Goal: Information Seeking & Learning: Find specific fact

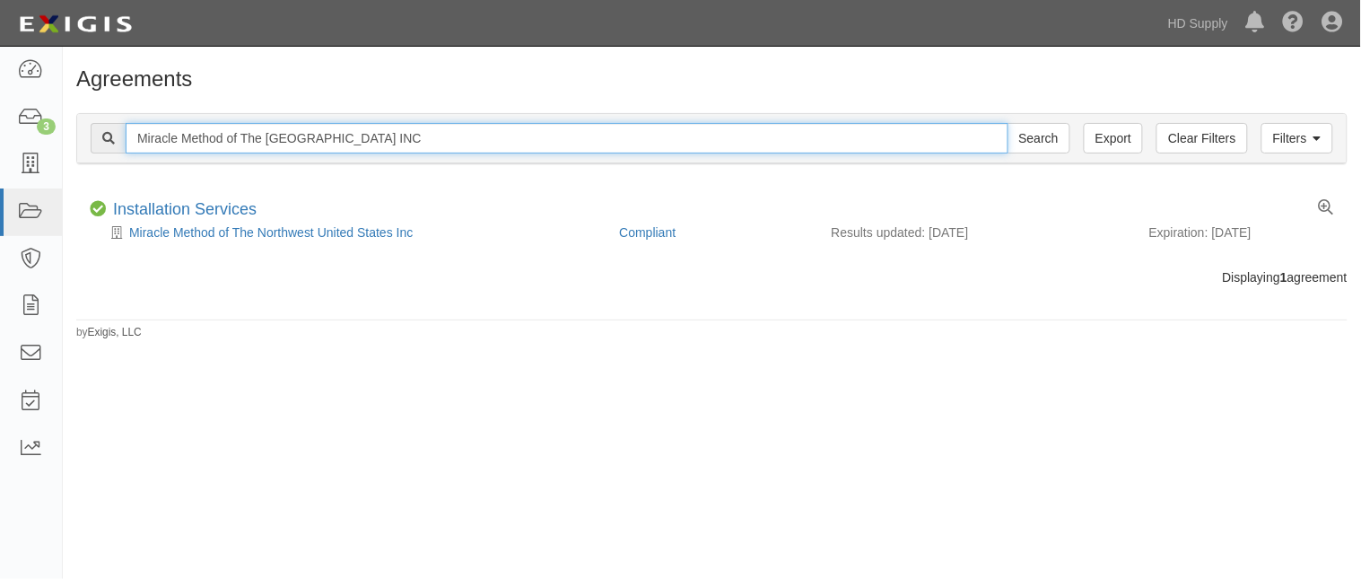
click at [487, 138] on input "Miracle Method of The Northwest United States INC" at bounding box center [567, 138] width 883 height 31
type input "M"
click at [487, 138] on input "text" at bounding box center [567, 138] width 883 height 31
paste input "TNZ Services LLC"
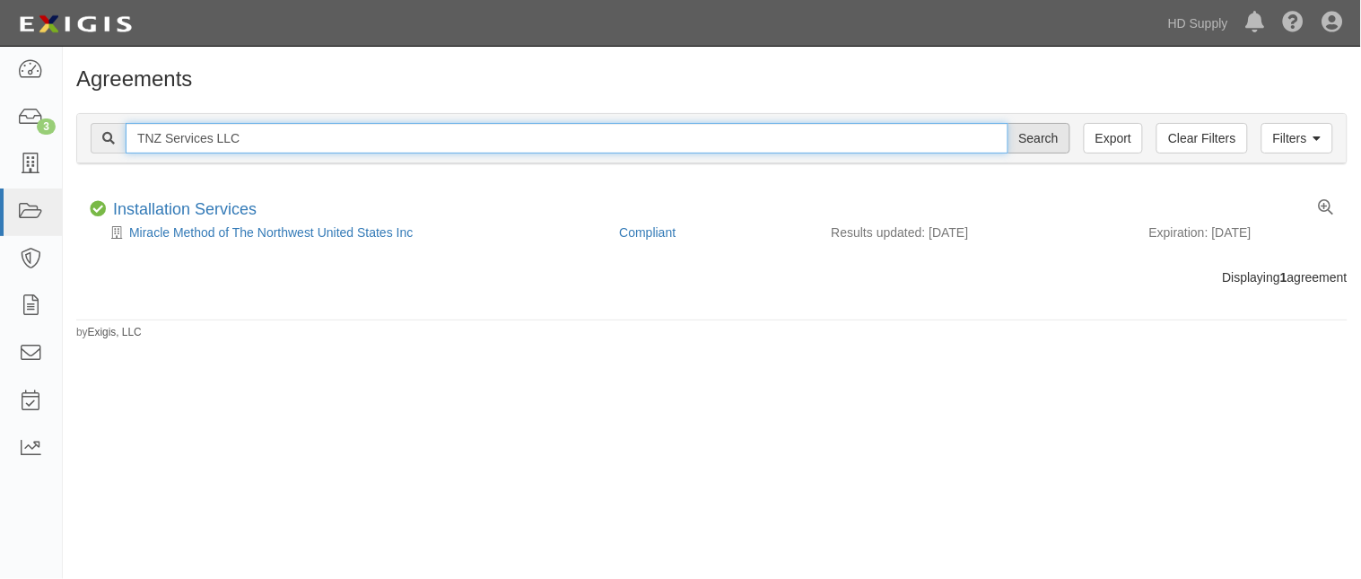
type input "TNZ Services LLC"
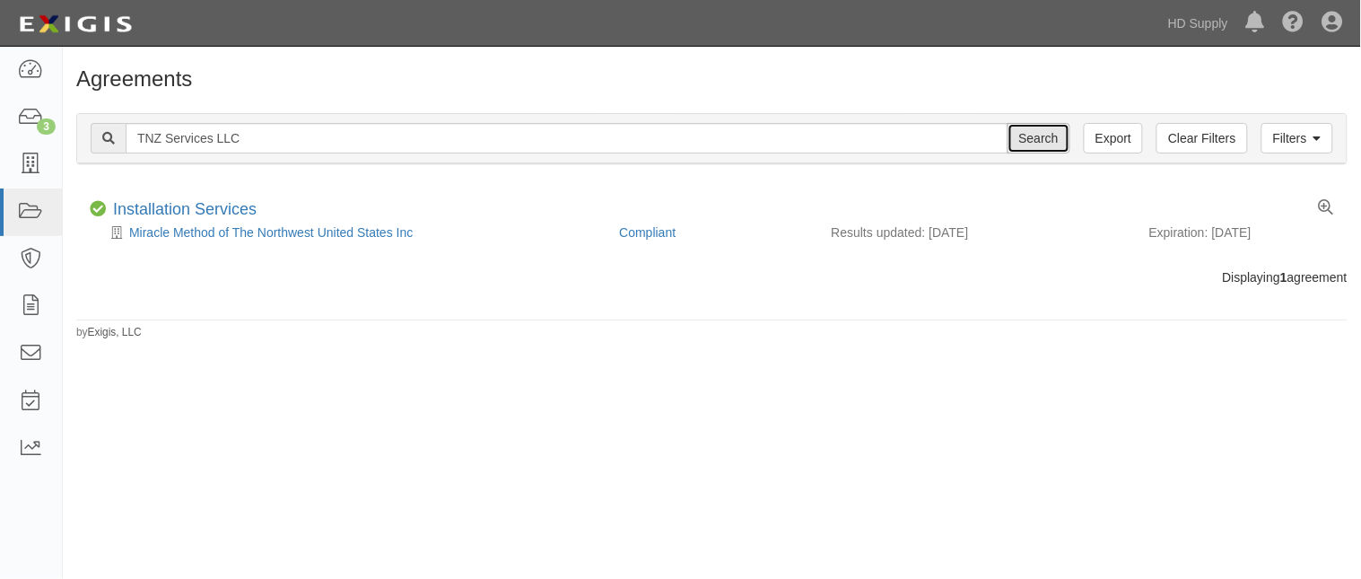
click at [1039, 140] on input "Search" at bounding box center [1039, 138] width 63 height 31
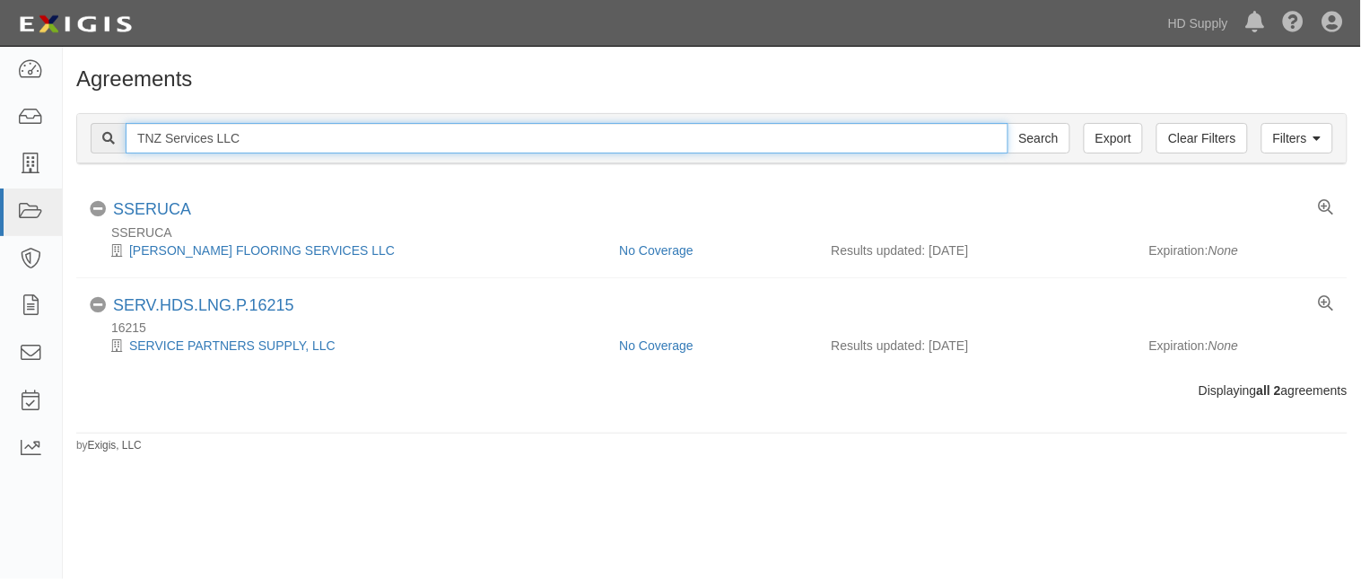
click at [280, 133] on input "TNZ Services LLC" at bounding box center [567, 138] width 883 height 31
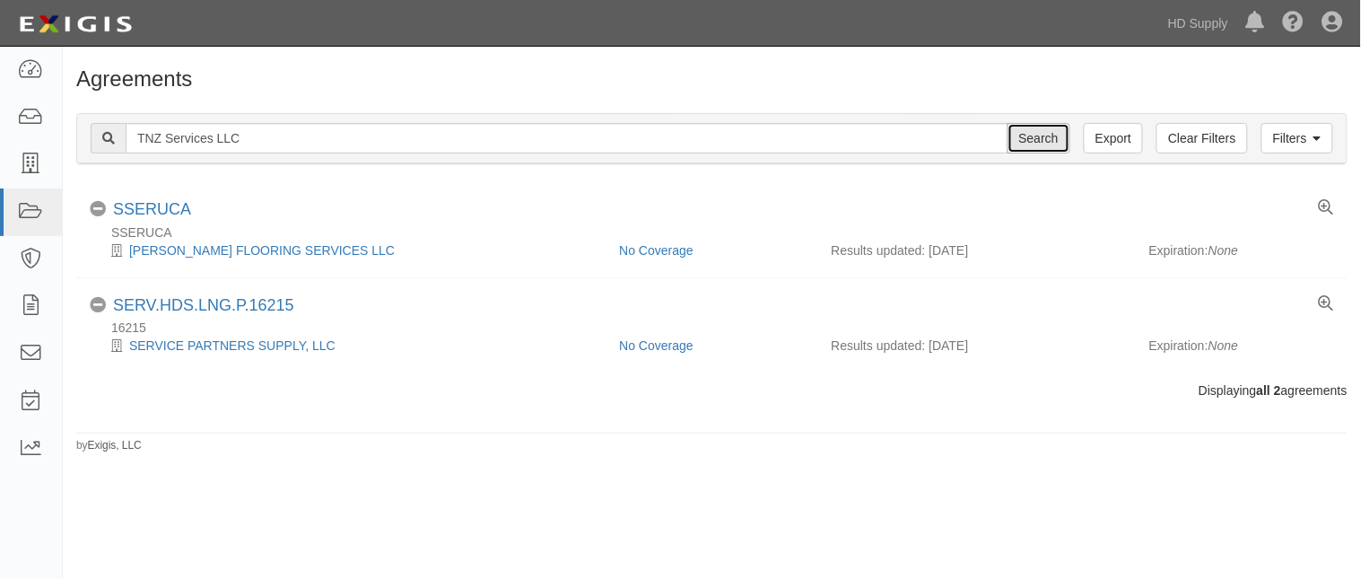
click at [1021, 136] on input "Search" at bounding box center [1039, 138] width 63 height 31
